Goal: Transaction & Acquisition: Purchase product/service

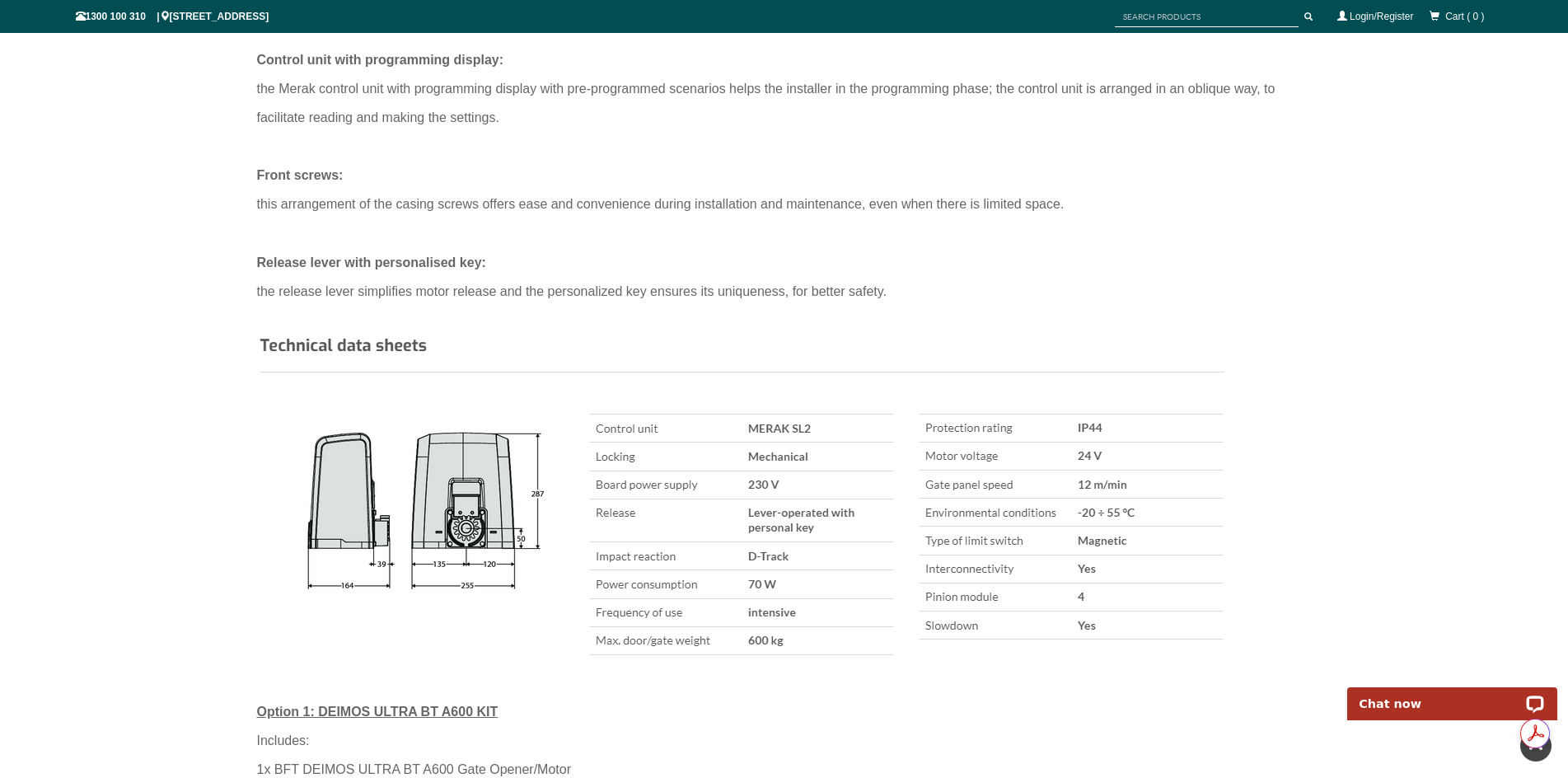
click at [472, 529] on img at bounding box center [746, 500] width 979 height 333
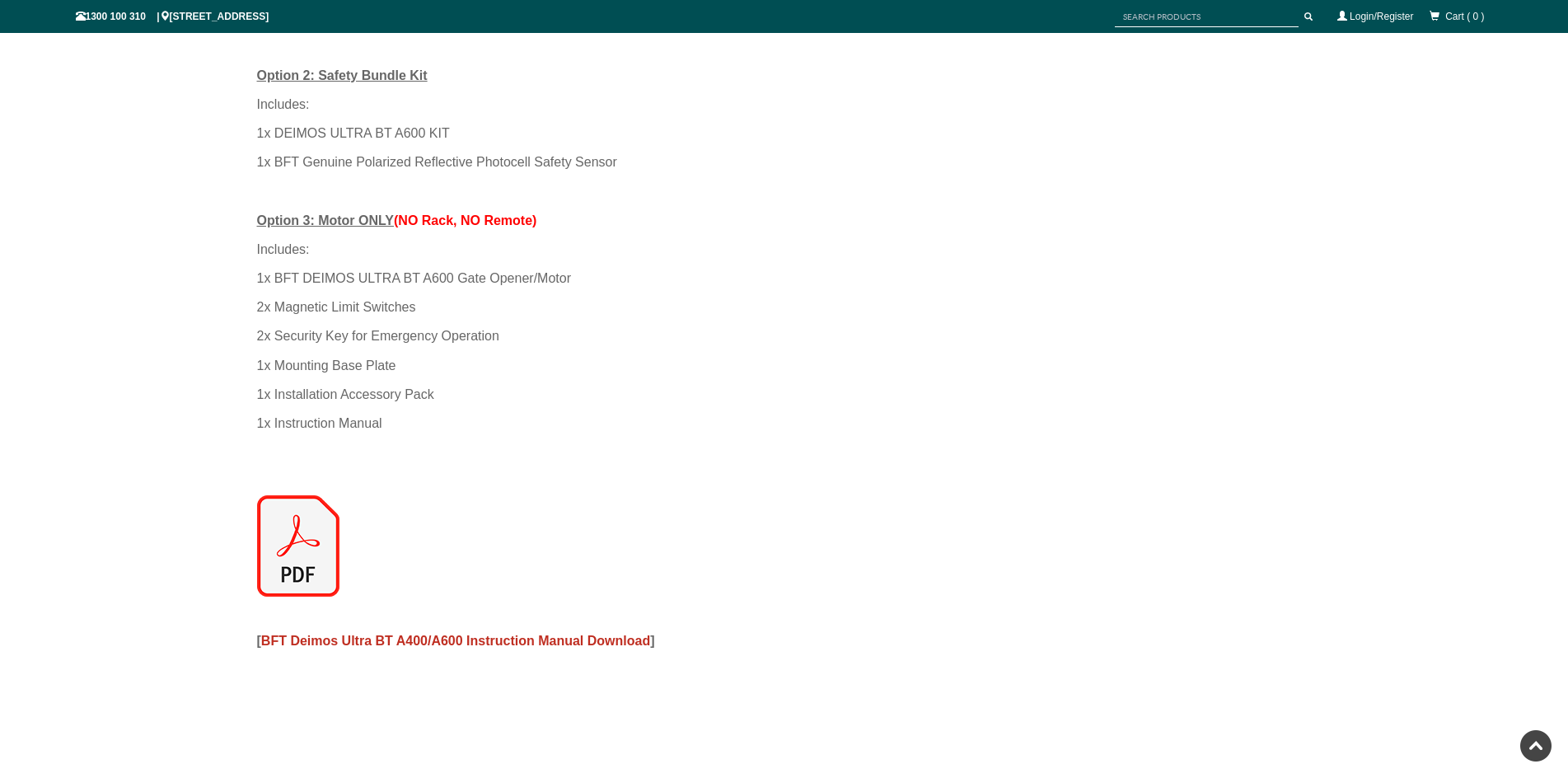
scroll to position [2101, 0]
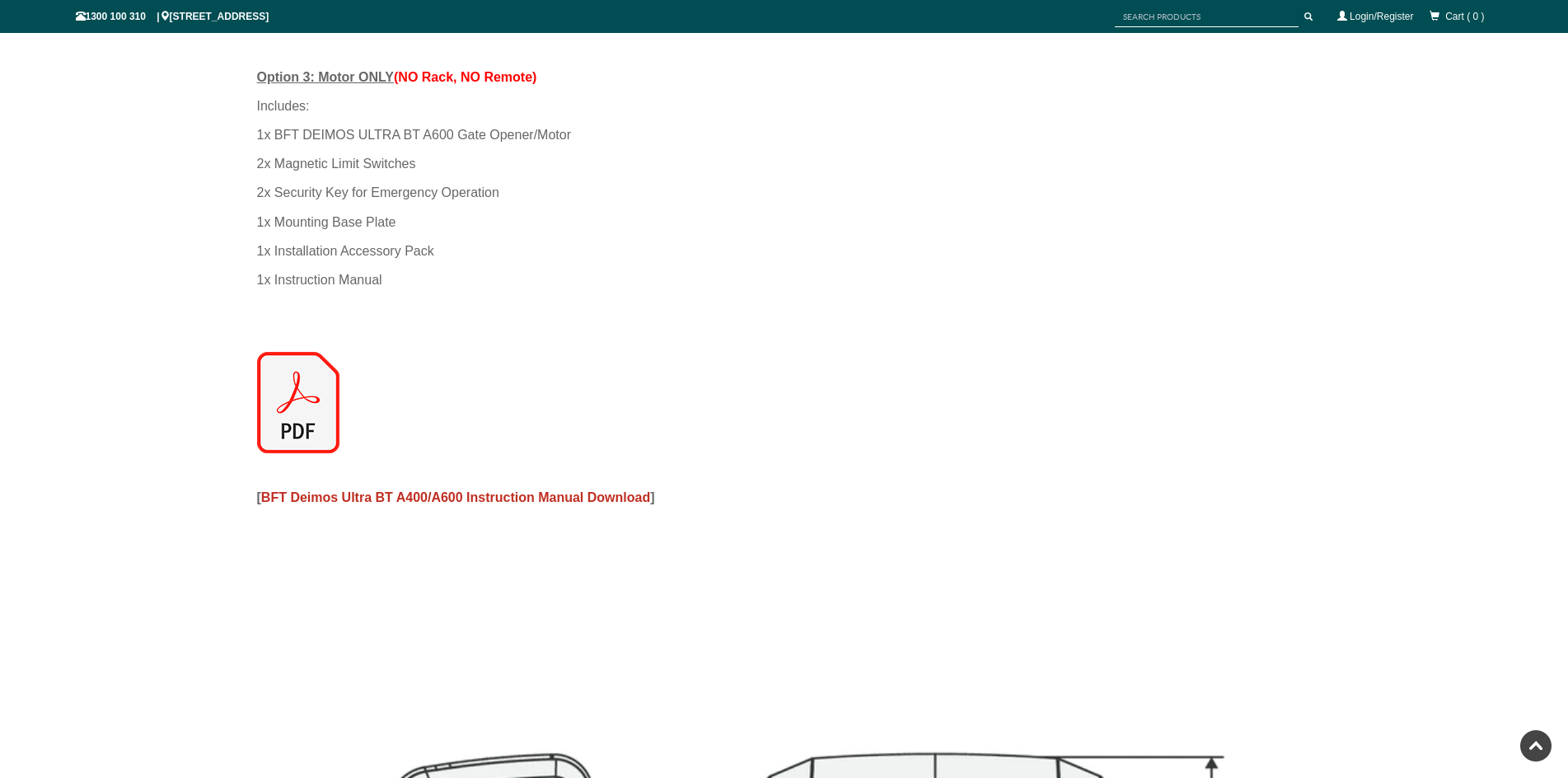
click at [301, 407] on img at bounding box center [298, 402] width 82 height 102
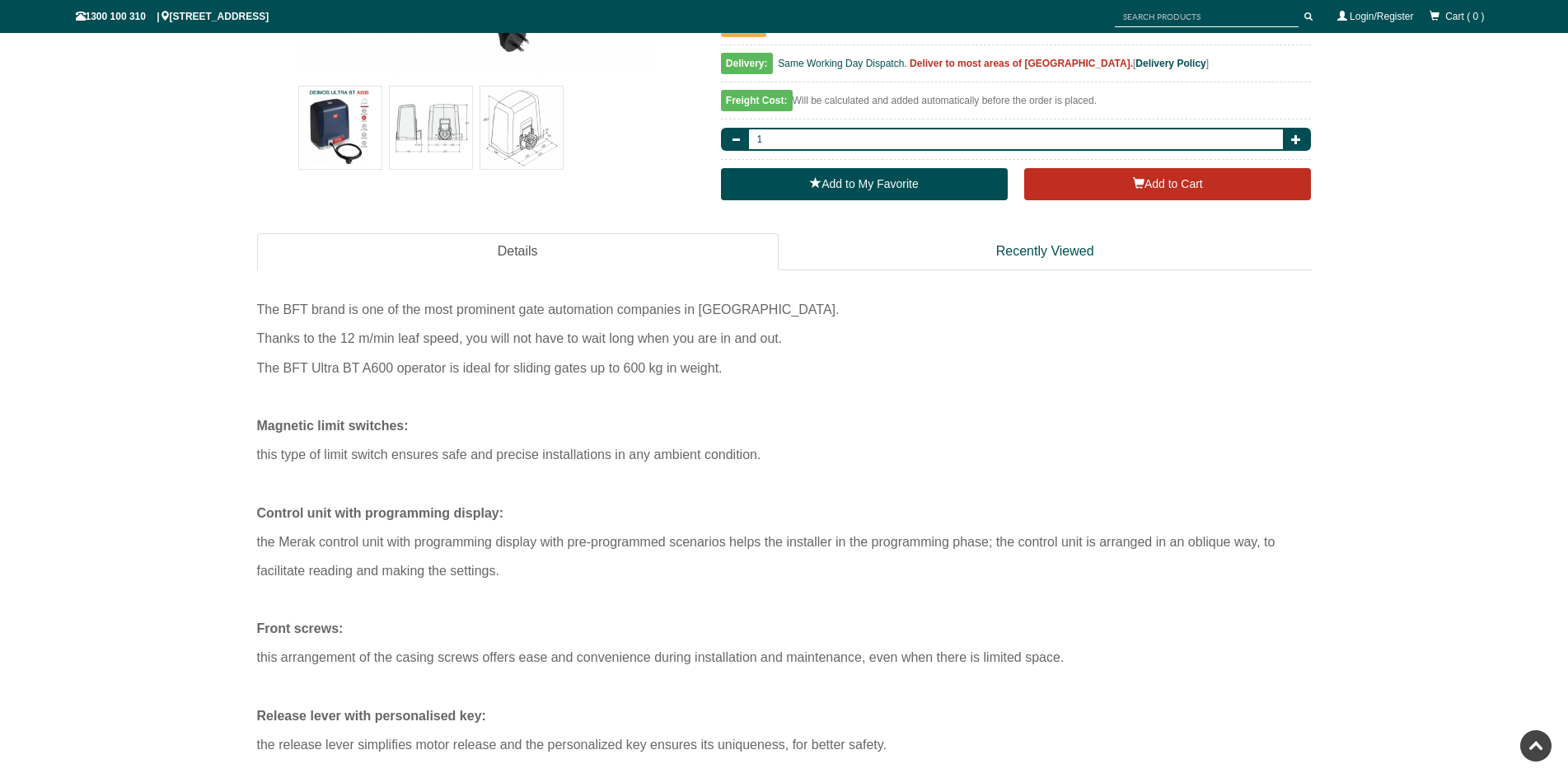
scroll to position [962, 0]
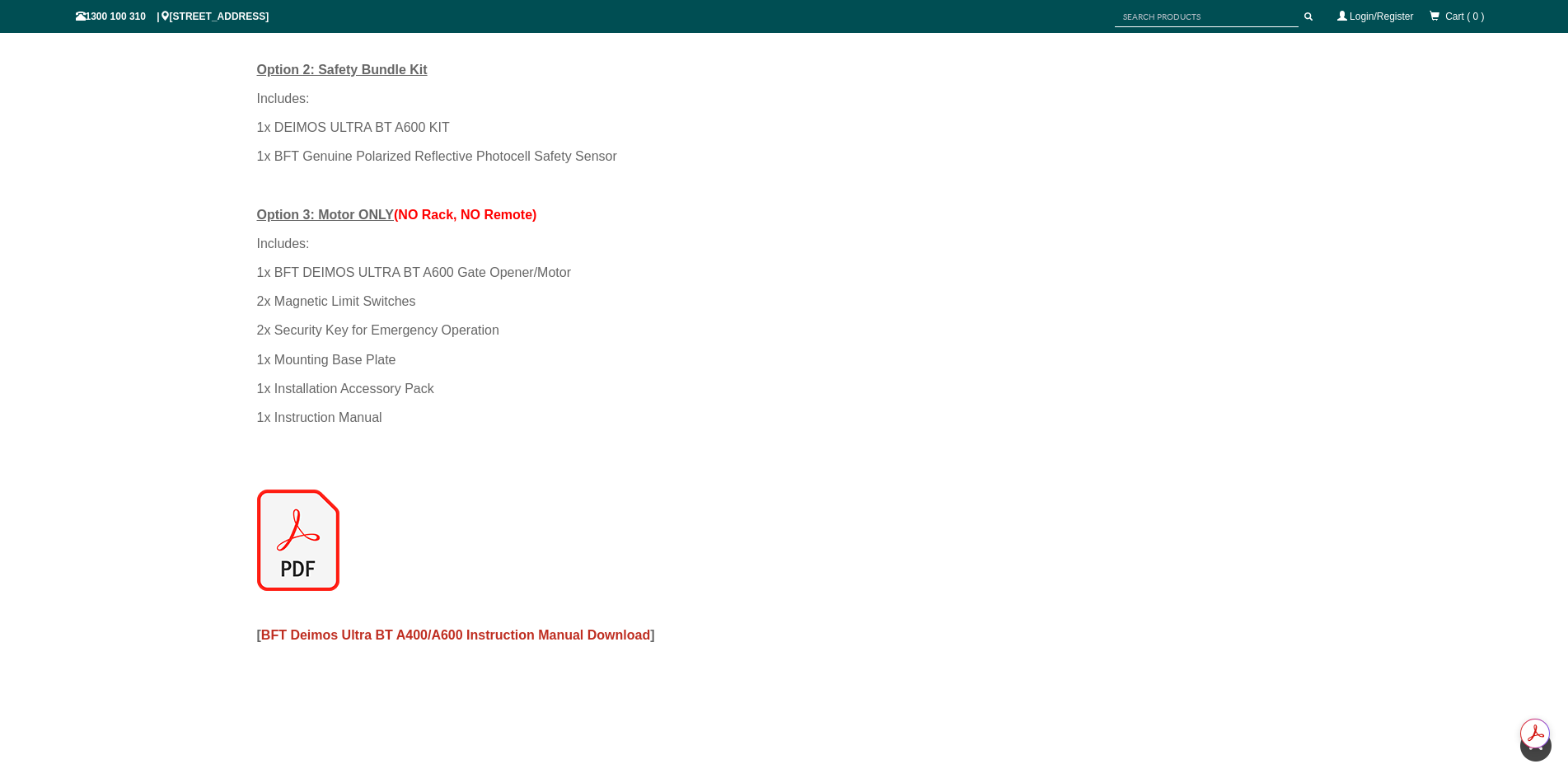
click at [304, 562] on img at bounding box center [298, 539] width 82 height 102
